Goal: Check status: Check status

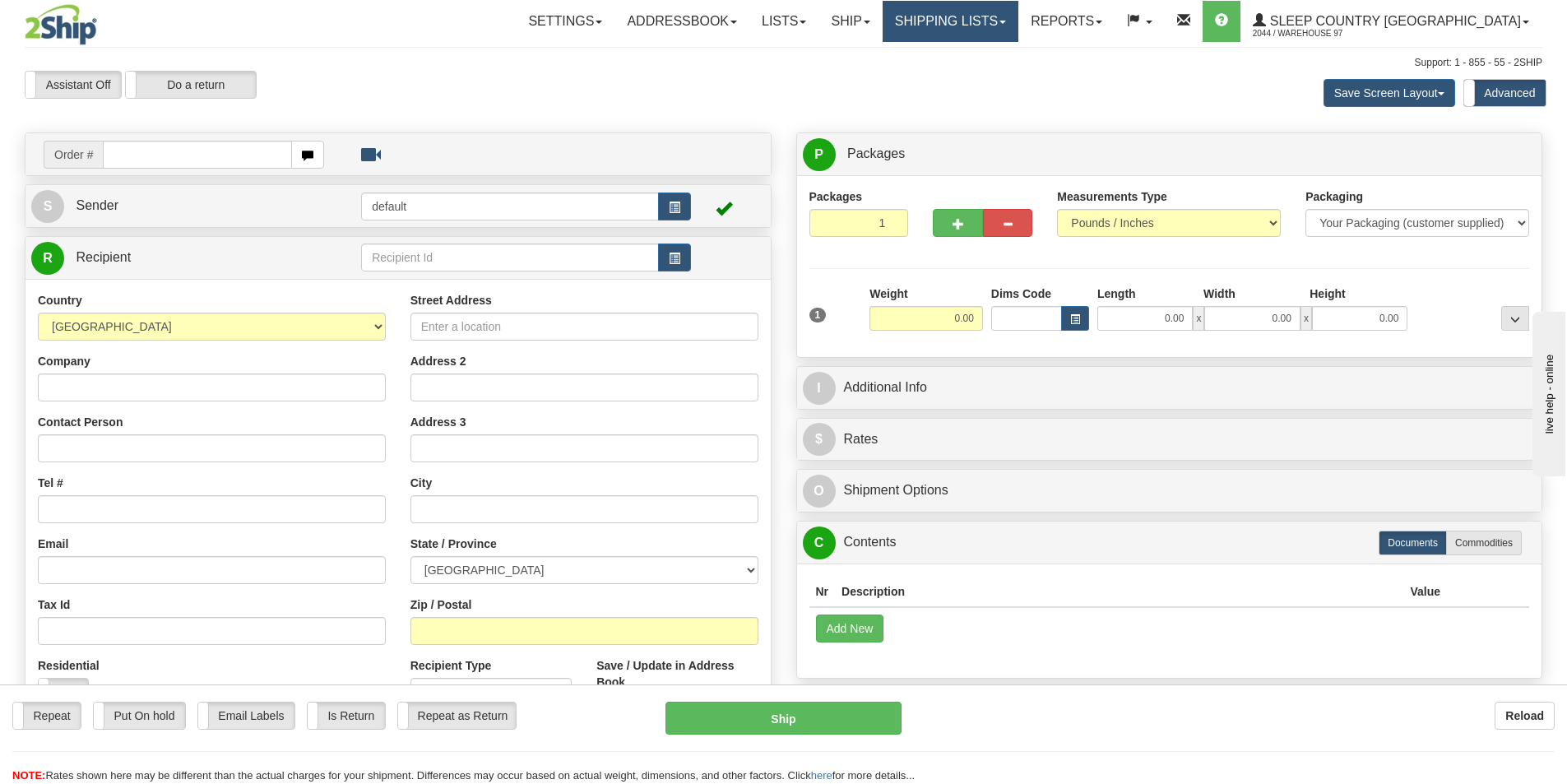
click at [1019, 23] on link "Shipping lists" at bounding box center [951, 21] width 136 height 41
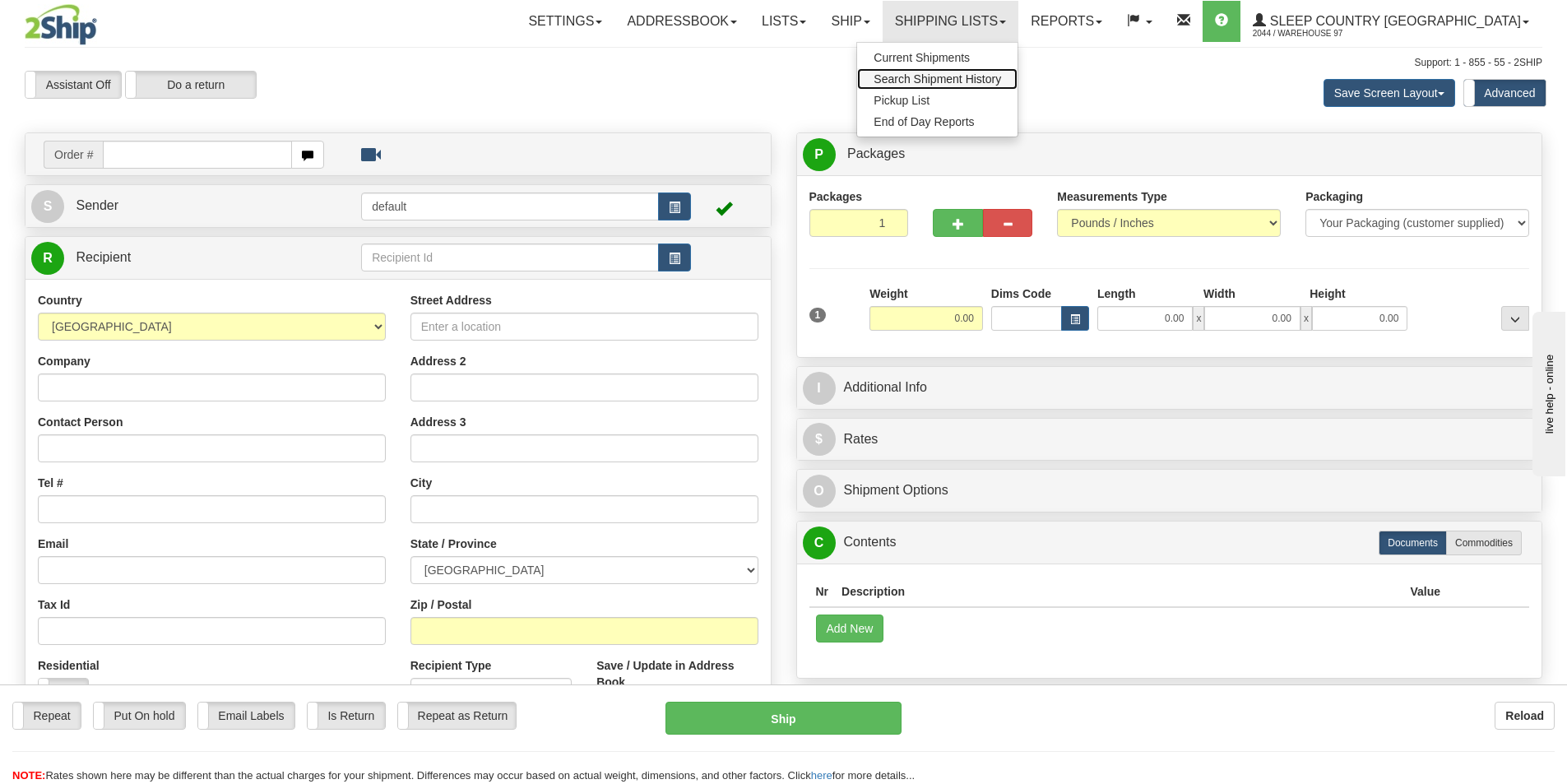
click at [991, 79] on span "Search Shipment History" at bounding box center [937, 79] width 127 height 13
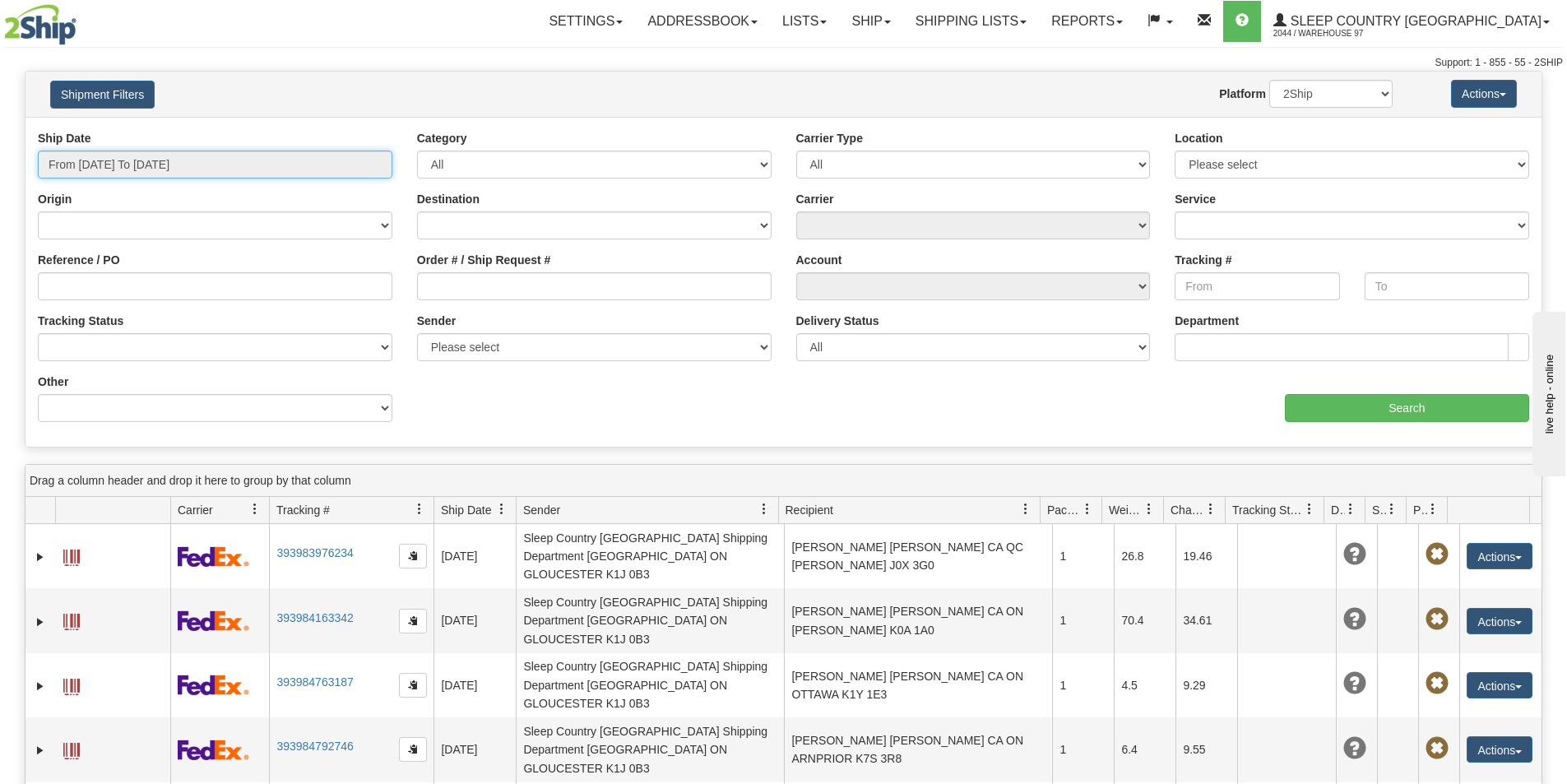
click at [243, 167] on input "From 10/06/2025 To 10/07/2025" at bounding box center [215, 163] width 355 height 28
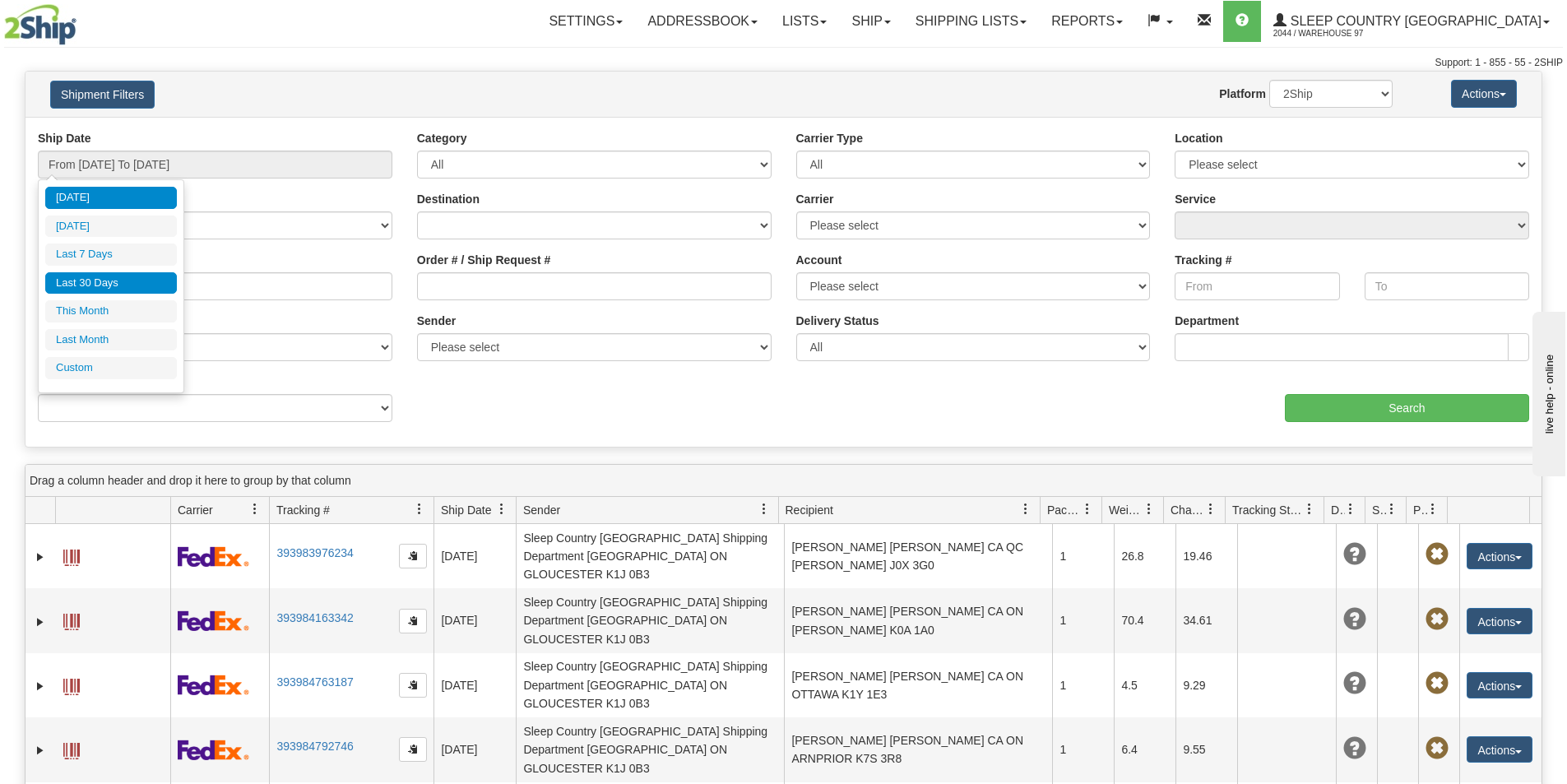
click at [123, 285] on li "Last 30 Days" at bounding box center [111, 283] width 132 height 22
type input "From 09/08/2025 To 10/07/2025"
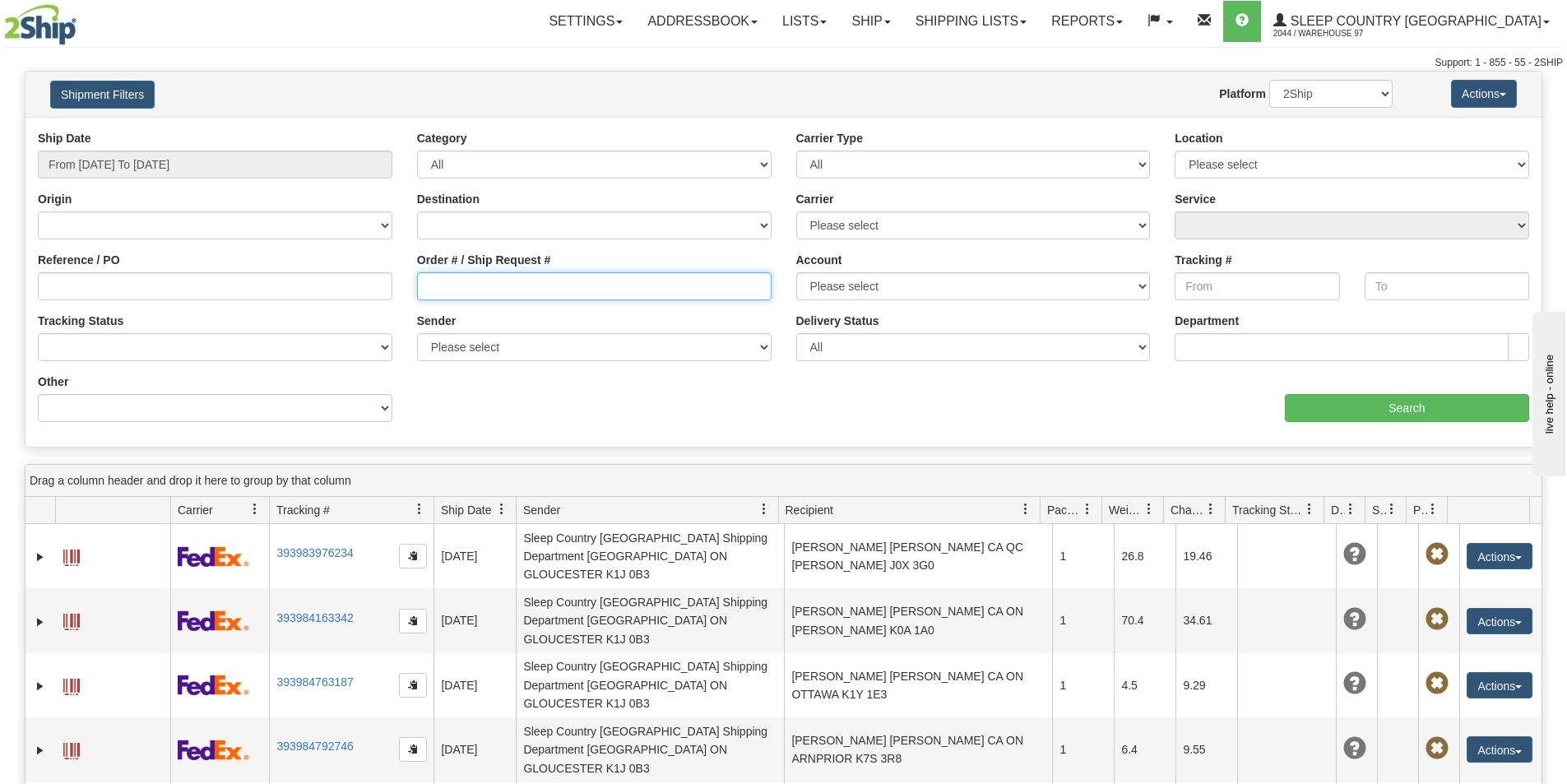
click at [465, 283] on input "Order # / Ship Request #" at bounding box center [594, 286] width 355 height 28
paste input "9100I126906"
type input "9100I126906"
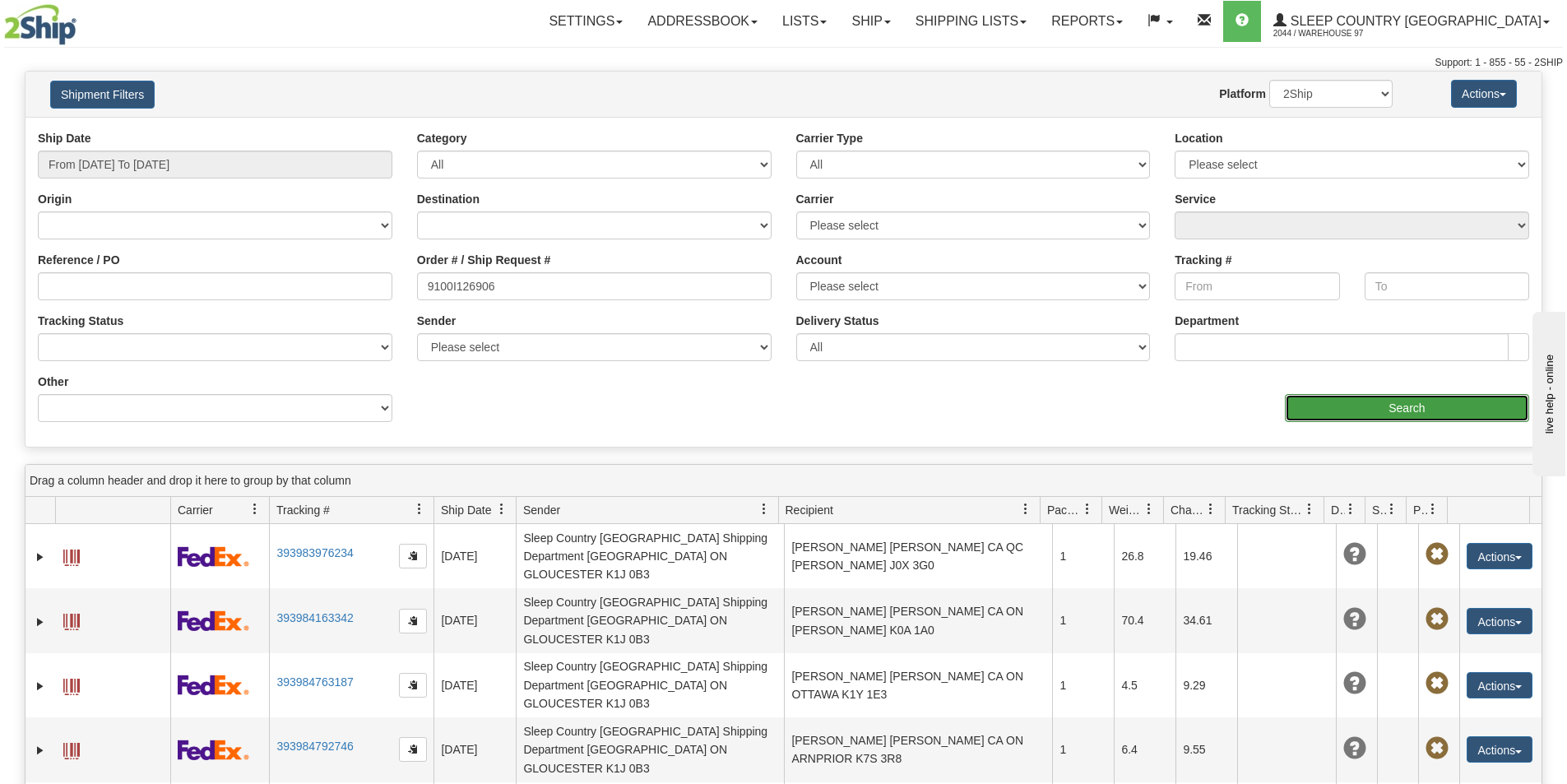
click at [1409, 407] on input "Search" at bounding box center [1406, 407] width 244 height 28
